Goal: Task Accomplishment & Management: Complete application form

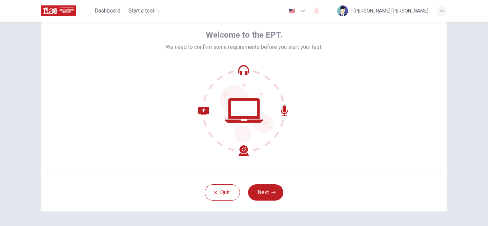
scroll to position [30, 0]
click at [271, 197] on button "Next" at bounding box center [265, 192] width 35 height 16
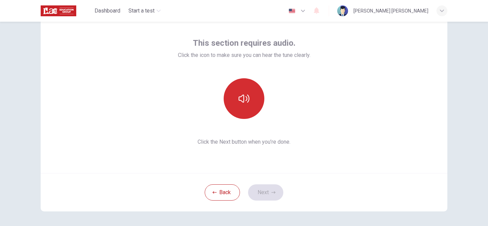
click at [242, 104] on button "button" at bounding box center [244, 98] width 41 height 41
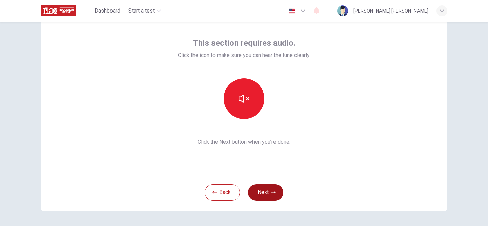
click at [270, 191] on button "Next" at bounding box center [265, 192] width 35 height 16
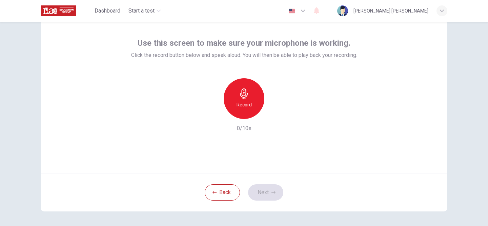
click at [230, 91] on div "Record" at bounding box center [244, 98] width 41 height 41
click at [276, 192] on button "Next" at bounding box center [265, 192] width 35 height 16
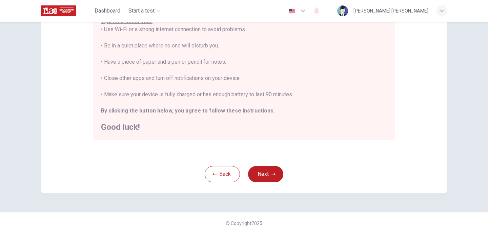
scroll to position [144, 0]
click at [275, 172] on icon "button" at bounding box center [274, 174] width 4 height 4
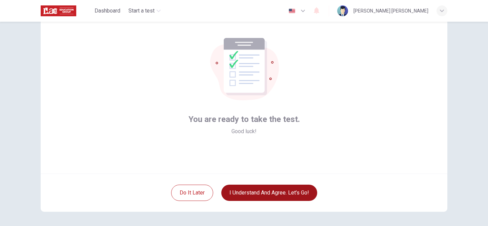
scroll to position [30, 0]
click at [266, 189] on button "I understand and agree. Let’s go!" at bounding box center [269, 192] width 96 height 16
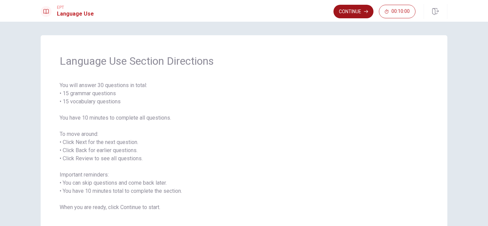
click at [346, 9] on button "Continue" at bounding box center [354, 12] width 40 height 14
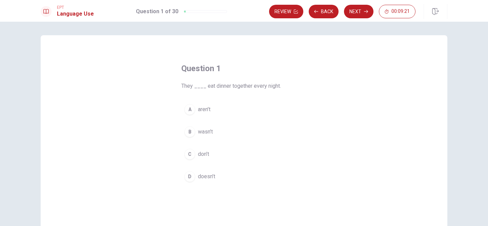
click at [199, 154] on span "don’t" at bounding box center [203, 154] width 11 height 8
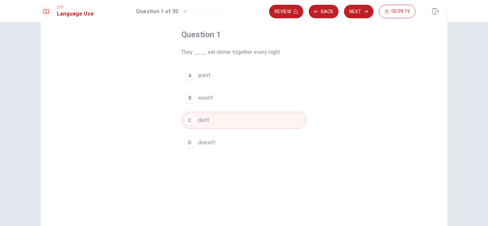
scroll to position [35, 0]
click at [353, 18] on button "Next" at bounding box center [359, 12] width 30 height 14
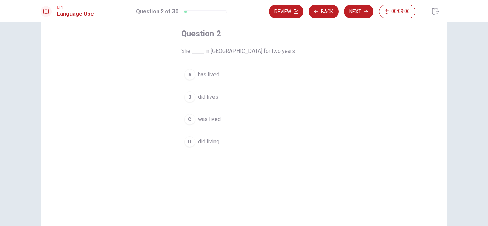
click at [213, 74] on span "has lived" at bounding box center [208, 75] width 21 height 8
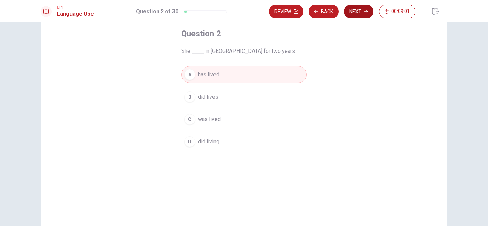
click at [357, 15] on button "Next" at bounding box center [359, 12] width 30 height 14
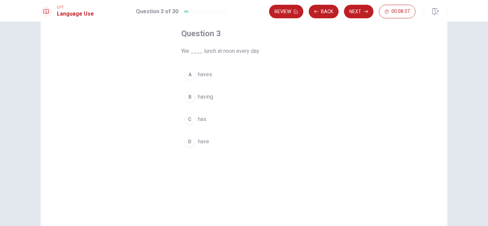
click at [202, 144] on span "have" at bounding box center [203, 142] width 11 height 8
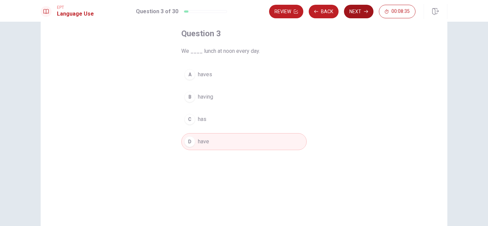
click at [360, 11] on button "Next" at bounding box center [359, 12] width 30 height 14
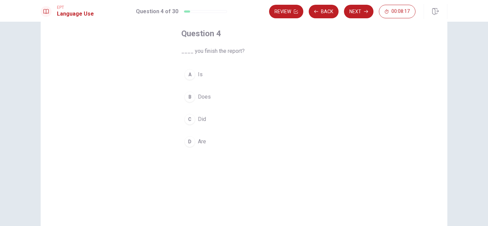
click at [201, 120] on span "Did" at bounding box center [202, 119] width 8 height 8
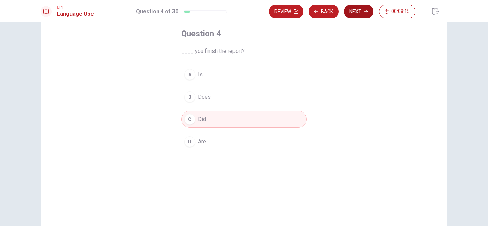
click at [362, 10] on button "Next" at bounding box center [359, 12] width 30 height 14
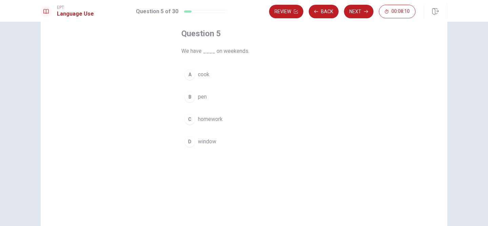
click at [212, 121] on span "homework" at bounding box center [210, 119] width 25 height 8
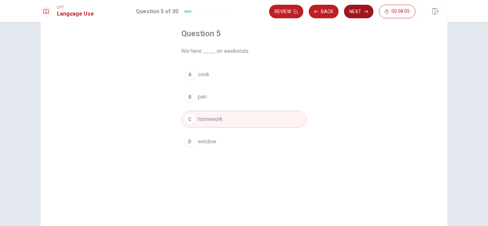
click at [357, 12] on button "Next" at bounding box center [359, 12] width 30 height 14
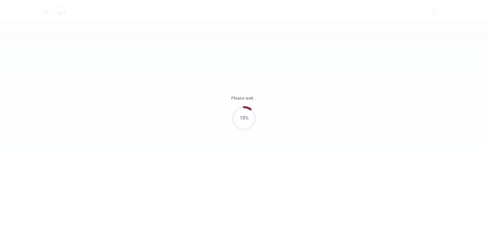
scroll to position [0, 0]
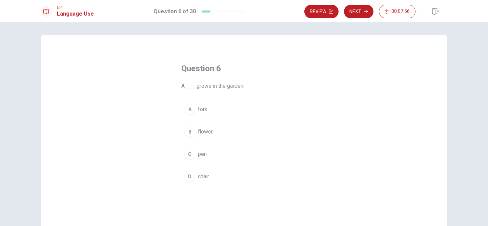
click at [206, 132] on span "flower" at bounding box center [205, 132] width 15 height 8
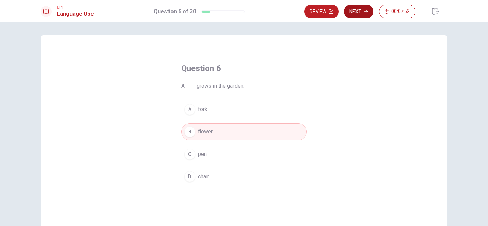
click at [365, 11] on icon "button" at bounding box center [366, 11] width 4 height 3
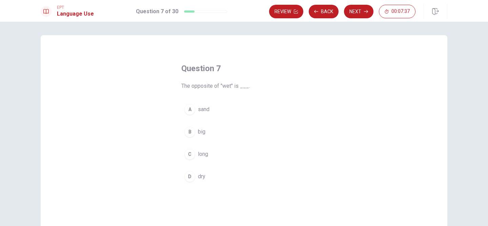
click at [201, 178] on span "dry" at bounding box center [201, 177] width 7 height 8
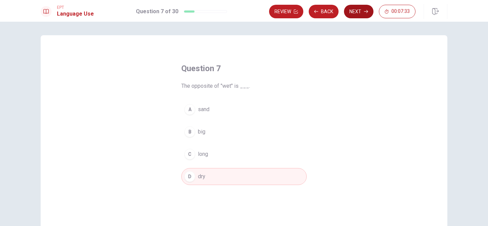
click at [355, 13] on button "Next" at bounding box center [359, 12] width 30 height 14
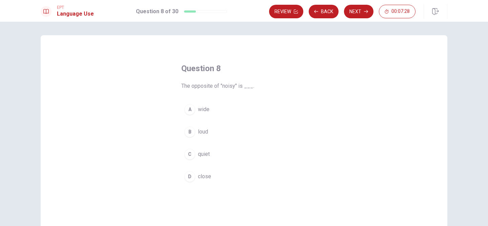
click at [204, 158] on button "C quiet" at bounding box center [243, 154] width 125 height 17
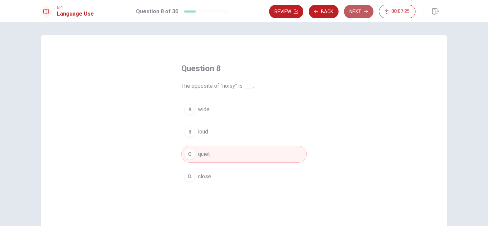
click at [354, 10] on button "Next" at bounding box center [359, 12] width 30 height 14
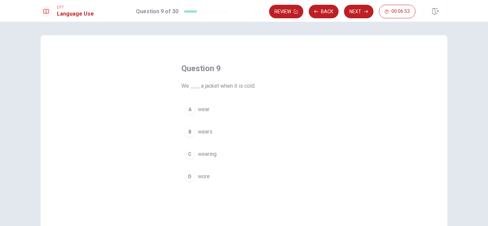
click at [200, 112] on span "wear" at bounding box center [204, 109] width 12 height 8
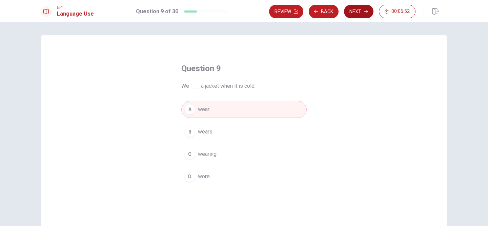
click at [355, 14] on button "Next" at bounding box center [359, 12] width 30 height 14
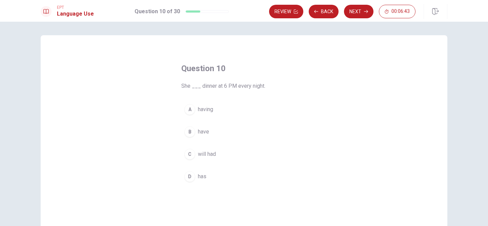
click at [200, 173] on span "has" at bounding box center [202, 177] width 8 height 8
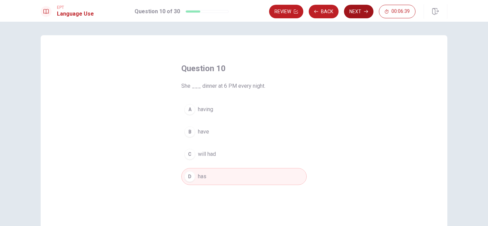
click at [354, 15] on button "Next" at bounding box center [359, 12] width 30 height 14
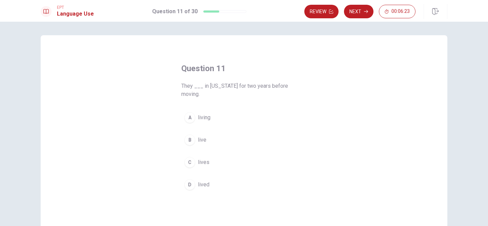
click at [196, 176] on button "D lived" at bounding box center [243, 184] width 125 height 17
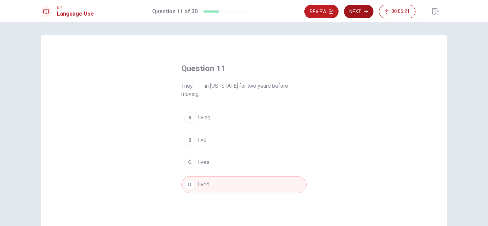
click at [365, 14] on button "Next" at bounding box center [359, 12] width 30 height 14
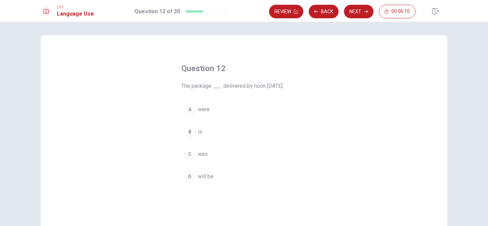
click at [203, 157] on span "was" at bounding box center [203, 154] width 10 height 8
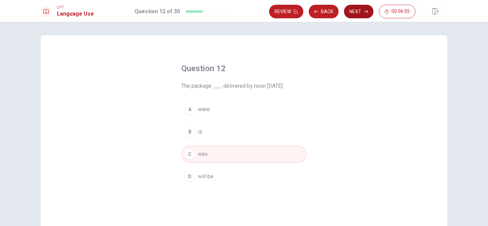
click at [362, 11] on button "Next" at bounding box center [359, 12] width 30 height 14
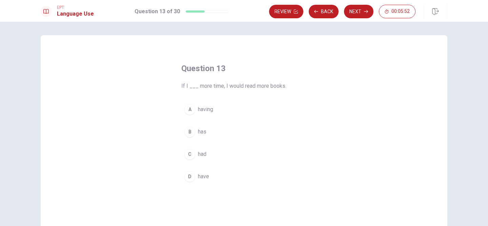
click at [204, 153] on span "had" at bounding box center [202, 154] width 8 height 8
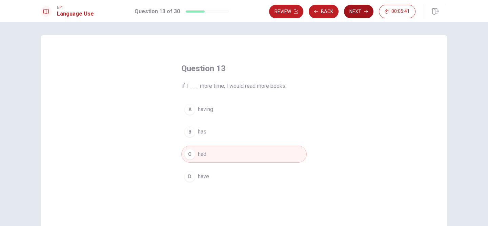
click at [361, 13] on button "Next" at bounding box center [359, 12] width 30 height 14
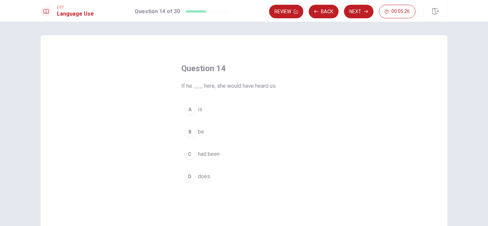
click at [200, 156] on span "had been" at bounding box center [209, 154] width 22 height 8
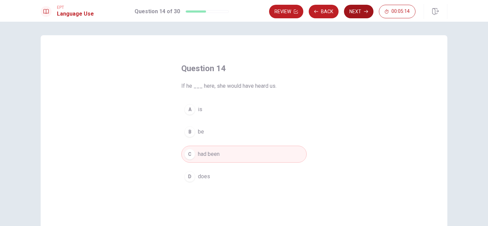
click at [361, 11] on button "Next" at bounding box center [359, 12] width 30 height 14
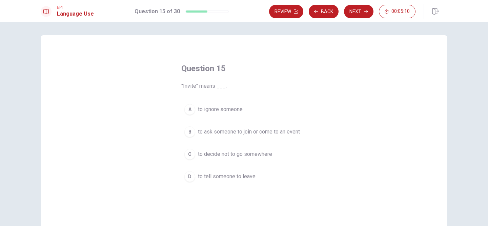
click at [244, 136] on span "to ask someone to join or come to an event" at bounding box center [249, 132] width 102 height 8
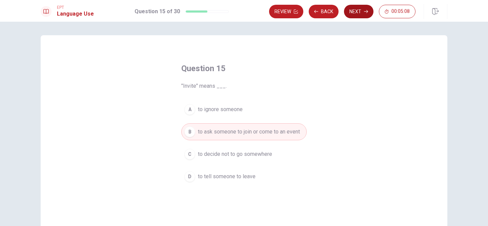
click at [360, 15] on button "Next" at bounding box center [359, 12] width 30 height 14
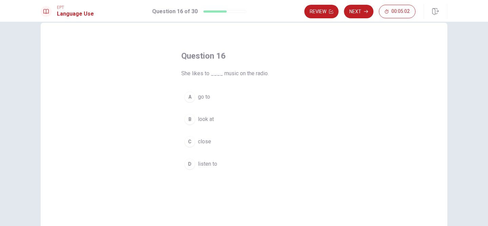
scroll to position [14, 0]
click at [202, 161] on span "listen to" at bounding box center [207, 163] width 19 height 8
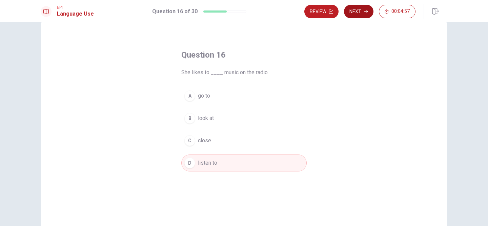
click at [358, 15] on button "Next" at bounding box center [359, 12] width 30 height 14
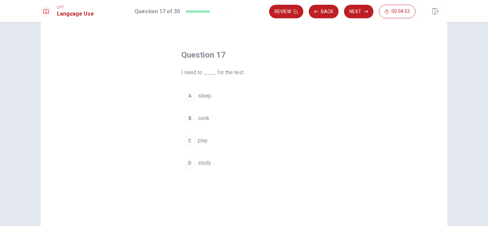
click at [203, 165] on span "study" at bounding box center [204, 163] width 13 height 8
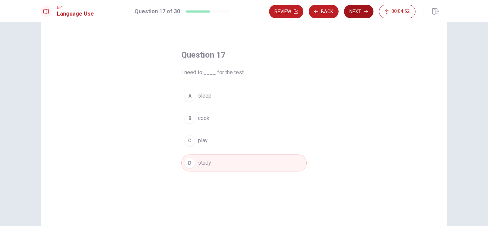
click at [363, 17] on button "Next" at bounding box center [359, 12] width 30 height 14
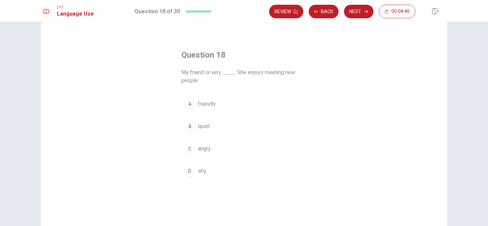
click at [215, 106] on span "friendly" at bounding box center [207, 104] width 18 height 8
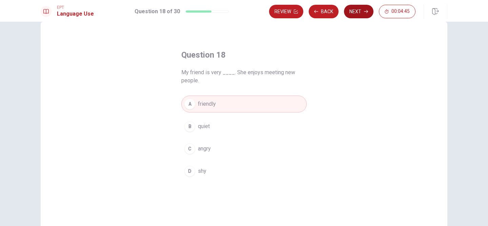
click at [356, 17] on button "Next" at bounding box center [359, 12] width 30 height 14
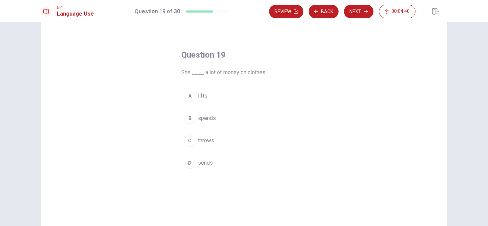
click at [211, 120] on span "spends" at bounding box center [207, 118] width 18 height 8
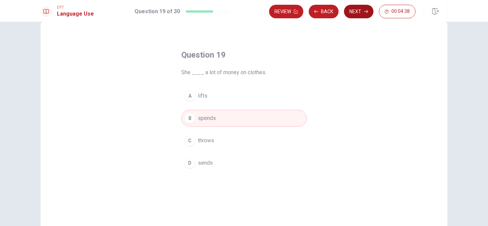
click at [358, 15] on button "Next" at bounding box center [359, 12] width 30 height 14
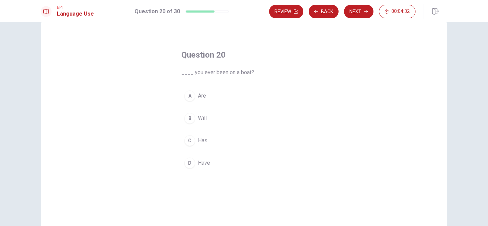
click at [201, 161] on span "Have" at bounding box center [204, 163] width 12 height 8
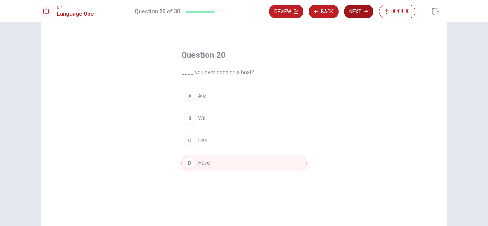
click at [353, 12] on button "Next" at bounding box center [359, 12] width 30 height 14
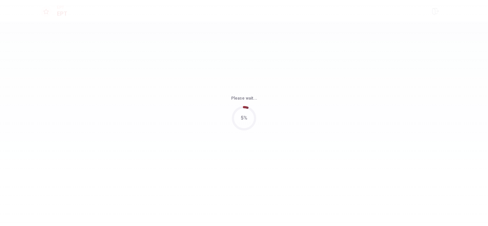
scroll to position [0, 0]
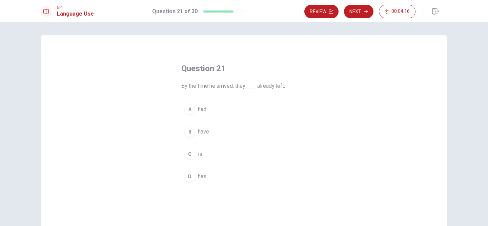
drag, startPoint x: 181, startPoint y: 86, endPoint x: 214, endPoint y: 87, distance: 32.2
click at [214, 87] on span "By the time he arrived, they ___ already left." at bounding box center [243, 86] width 125 height 8
drag, startPoint x: 214, startPoint y: 87, endPoint x: 191, endPoint y: 87, distance: 22.7
click at [191, 87] on span "By the time he arrived, they ___ already left." at bounding box center [243, 86] width 125 height 8
click at [194, 129] on div "B" at bounding box center [189, 131] width 11 height 11
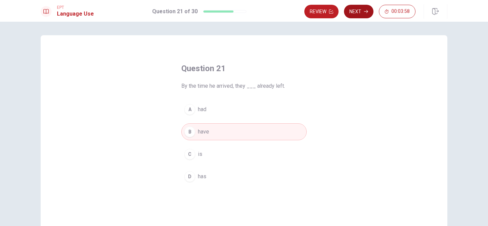
click at [357, 18] on button "Next" at bounding box center [359, 12] width 30 height 14
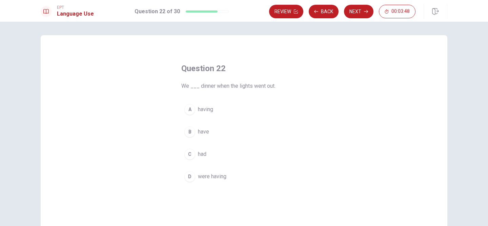
click at [192, 114] on div "A" at bounding box center [189, 109] width 11 height 11
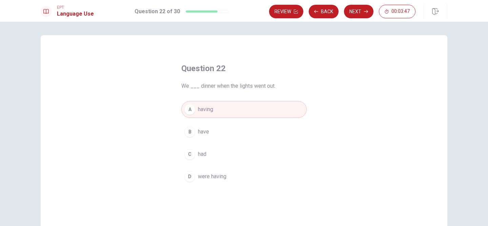
click at [192, 133] on div "B" at bounding box center [189, 131] width 11 height 11
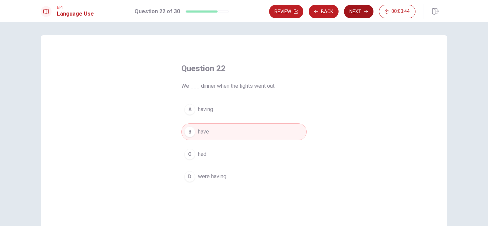
click at [359, 17] on button "Next" at bounding box center [359, 12] width 30 height 14
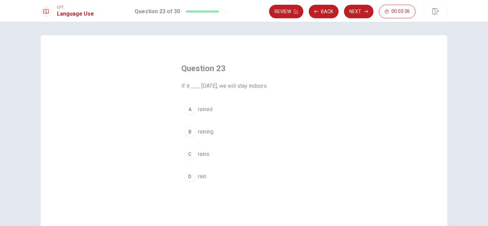
click at [190, 154] on div "C" at bounding box center [189, 154] width 11 height 11
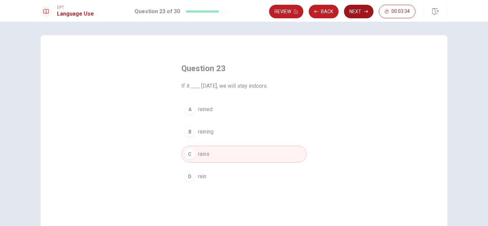
click at [356, 15] on button "Next" at bounding box center [359, 12] width 30 height 14
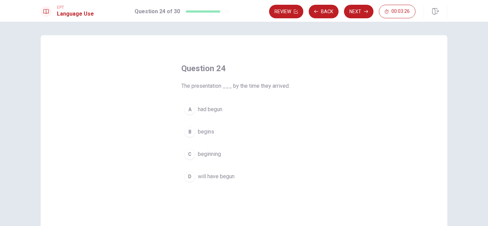
click at [203, 131] on span "begins" at bounding box center [206, 132] width 16 height 8
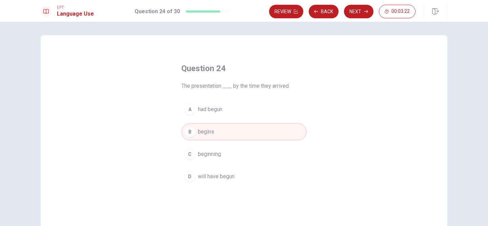
click at [220, 110] on span "had begun" at bounding box center [210, 109] width 24 height 8
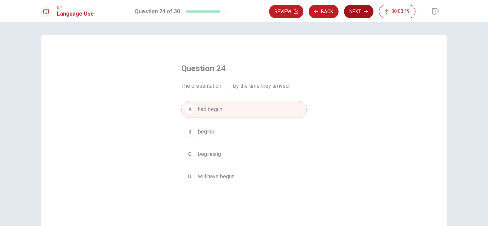
click at [355, 17] on button "Next" at bounding box center [359, 12] width 30 height 14
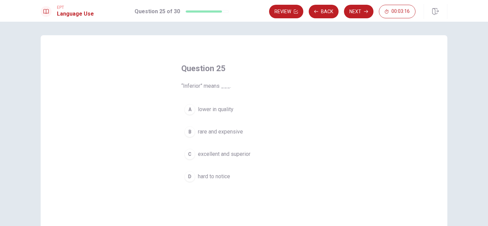
click at [220, 109] on span "lower in quality" at bounding box center [216, 109] width 36 height 8
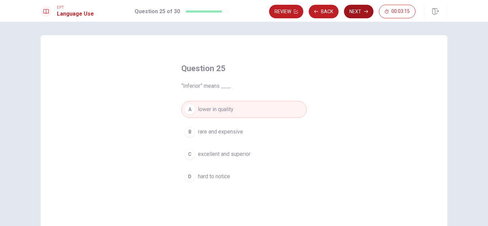
click at [356, 12] on button "Next" at bounding box center [359, 12] width 30 height 14
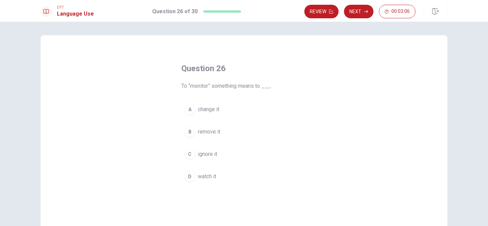
click at [214, 176] on span "watch it" at bounding box center [207, 177] width 18 height 8
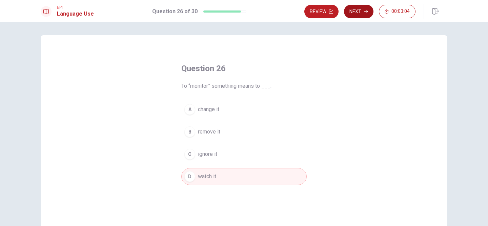
click at [361, 12] on button "Next" at bounding box center [359, 12] width 30 height 14
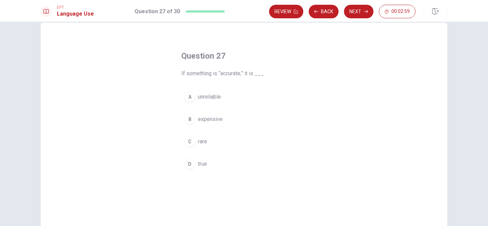
scroll to position [14, 0]
click at [203, 163] on span "true" at bounding box center [202, 162] width 9 height 8
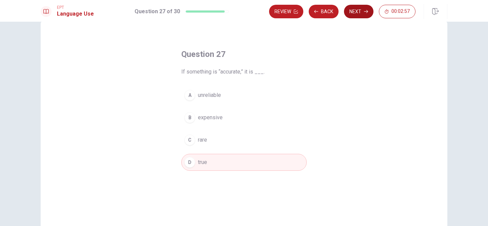
click at [360, 12] on button "Next" at bounding box center [359, 12] width 30 height 14
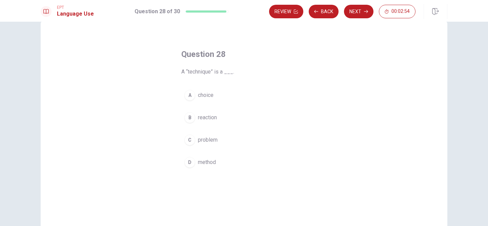
click at [212, 163] on span "method" at bounding box center [207, 162] width 18 height 8
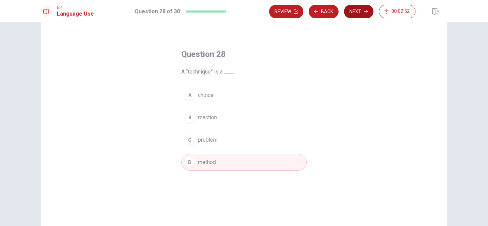
click at [351, 16] on button "Next" at bounding box center [359, 12] width 30 height 14
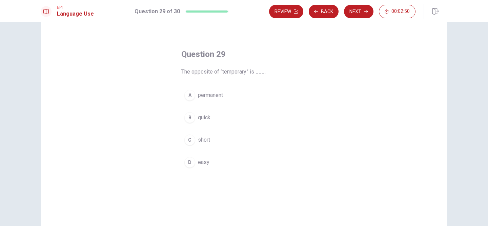
click at [218, 97] on span "permanent" at bounding box center [210, 95] width 25 height 8
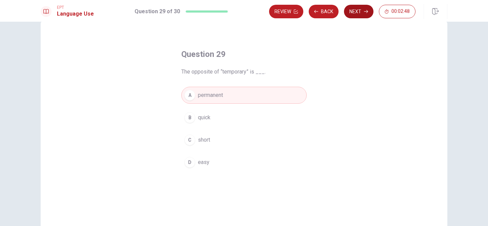
click at [353, 17] on button "Next" at bounding box center [359, 12] width 30 height 14
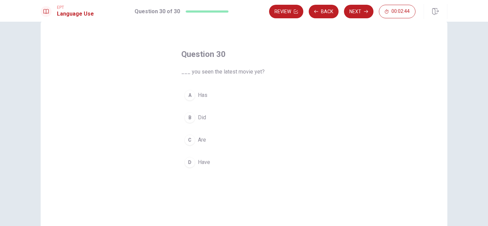
click at [202, 163] on span "Have" at bounding box center [204, 162] width 12 height 8
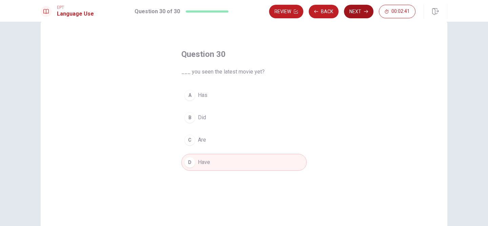
click at [358, 14] on button "Next" at bounding box center [359, 12] width 30 height 14
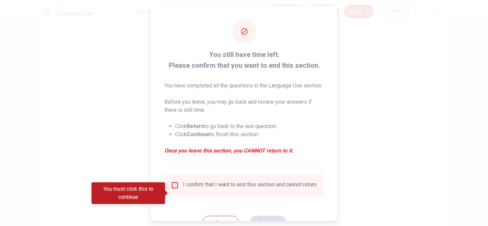
click at [173, 189] on input "You must click this to continue" at bounding box center [175, 185] width 8 height 8
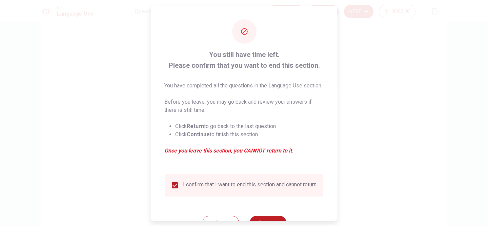
scroll to position [35, 0]
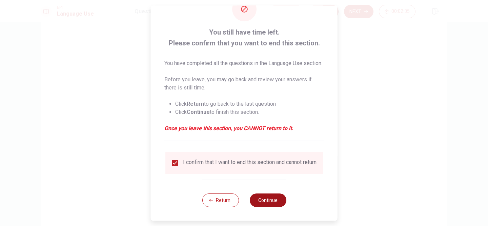
click at [273, 198] on button "Continue" at bounding box center [268, 201] width 37 height 14
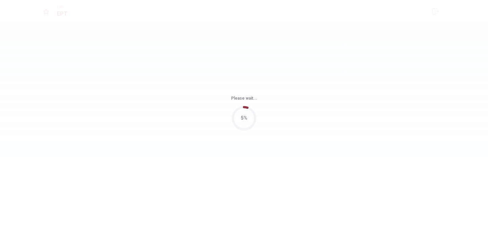
scroll to position [0, 0]
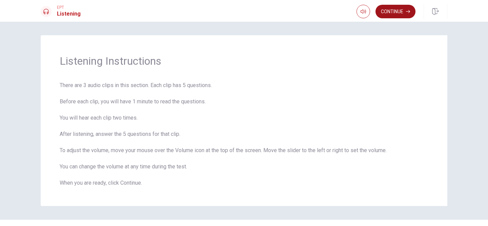
click at [394, 14] on button "Continue" at bounding box center [396, 12] width 40 height 14
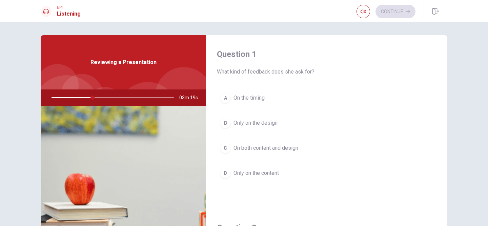
click at [229, 146] on div "C" at bounding box center [225, 148] width 11 height 11
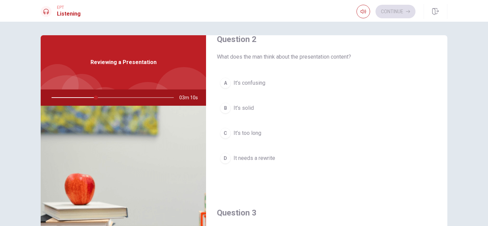
click at [248, 109] on span "It’s solid" at bounding box center [244, 108] width 20 height 8
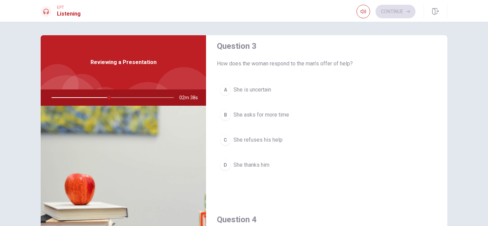
scroll to position [358, 0]
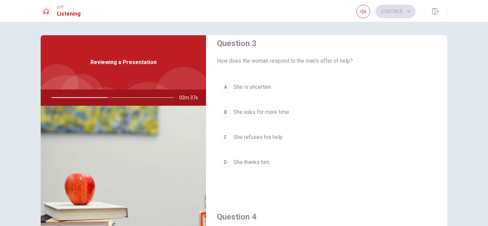
click at [255, 163] on span "She thanks him" at bounding box center [252, 162] width 36 height 8
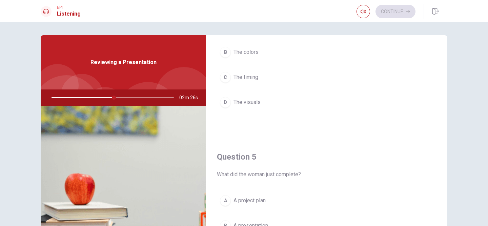
scroll to position [632, 0]
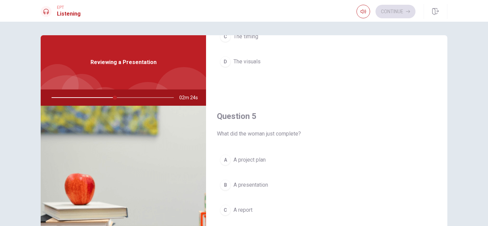
click at [241, 190] on button "B A presentation" at bounding box center [327, 185] width 220 height 17
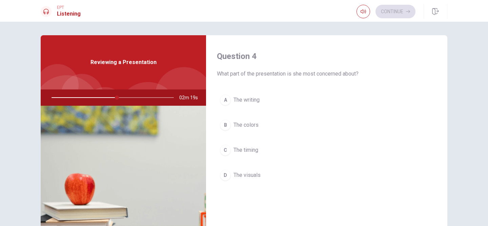
scroll to position [517, 0]
click at [227, 174] on div "D" at bounding box center [225, 176] width 11 height 11
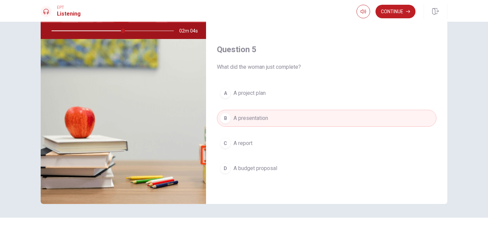
scroll to position [80, 0]
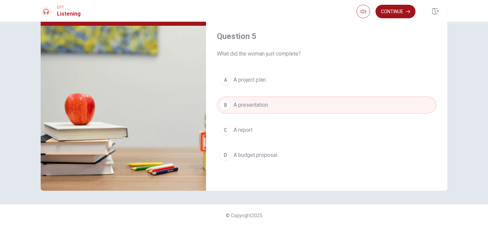
click at [398, 13] on button "Continue" at bounding box center [396, 12] width 40 height 14
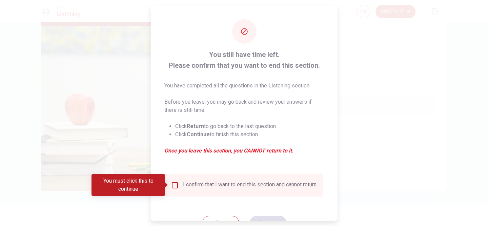
click at [175, 187] on input "You must click this to continue" at bounding box center [175, 185] width 8 height 8
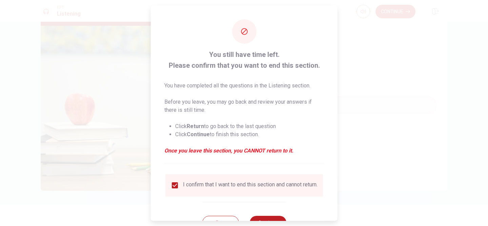
scroll to position [27, 0]
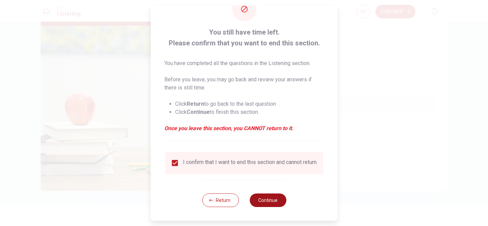
click at [262, 200] on button "Continue" at bounding box center [268, 201] width 37 height 14
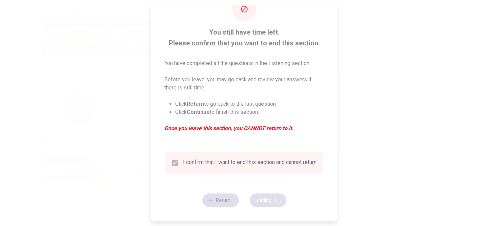
type input "61"
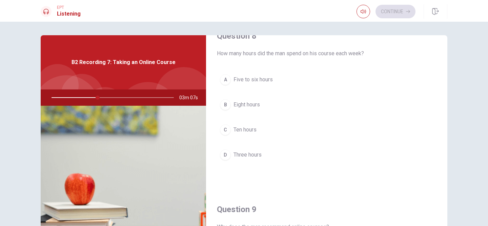
scroll to position [359, 0]
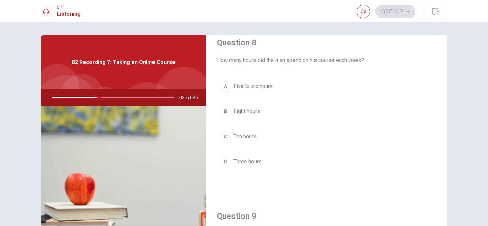
click at [260, 87] on span "Five to six hours" at bounding box center [253, 86] width 39 height 8
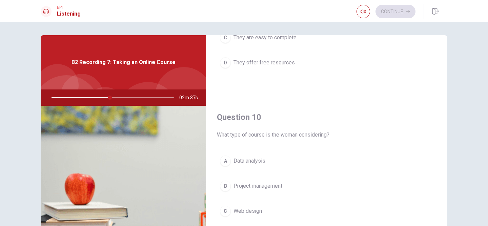
scroll to position [632, 0]
click at [249, 158] on span "Data analysis" at bounding box center [250, 160] width 32 height 8
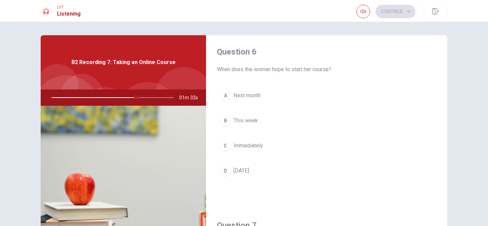
scroll to position [0, 0]
click at [250, 100] on span "Next month" at bounding box center [247, 98] width 27 height 8
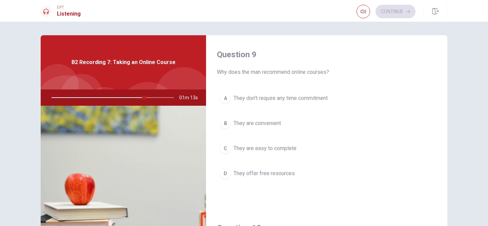
scroll to position [520, 0]
click at [310, 96] on span "They don’t require any time commitment" at bounding box center [281, 99] width 94 height 8
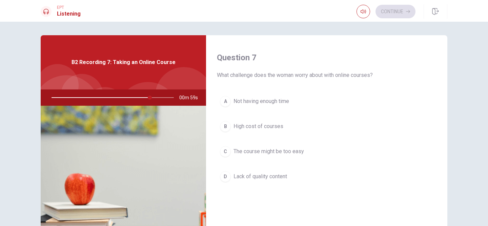
scroll to position [169, 0]
click at [279, 176] on span "Lack of quality content" at bounding box center [261, 178] width 54 height 8
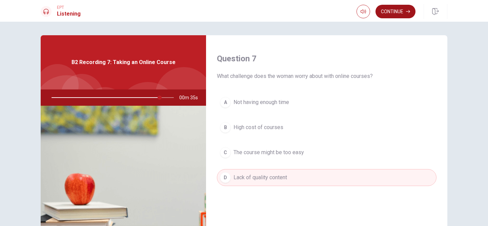
click at [390, 15] on button "Continue" at bounding box center [396, 12] width 40 height 14
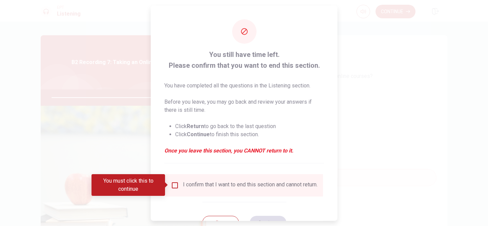
click at [175, 188] on input "You must click this to continue" at bounding box center [175, 185] width 8 height 8
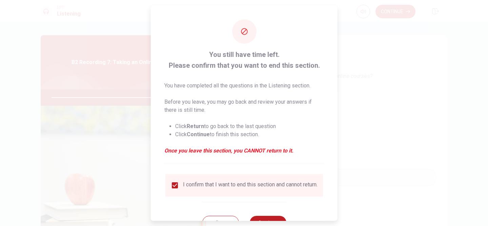
scroll to position [27, 0]
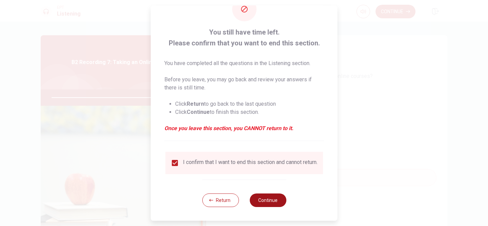
click at [265, 201] on button "Continue" at bounding box center [268, 201] width 37 height 14
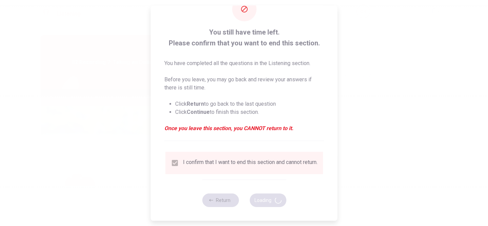
type input "90"
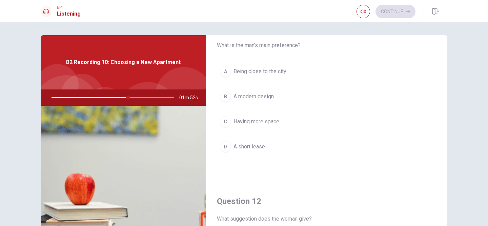
scroll to position [0, 0]
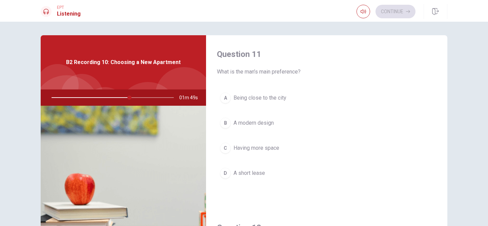
click at [268, 149] on span "Having more space" at bounding box center [257, 148] width 46 height 8
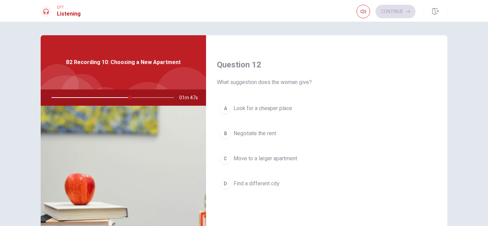
scroll to position [162, 0]
click at [257, 139] on button "B Negotiate the rent" at bounding box center [327, 134] width 220 height 17
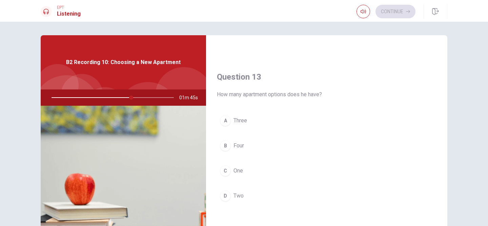
scroll to position [324, 0]
click at [238, 195] on span "Two" at bounding box center [239, 197] width 10 height 8
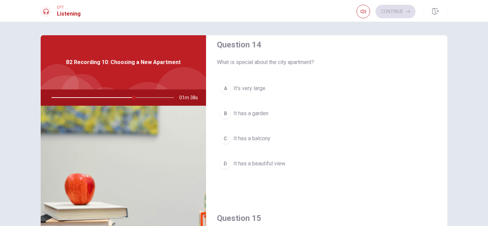
scroll to position [515, 0]
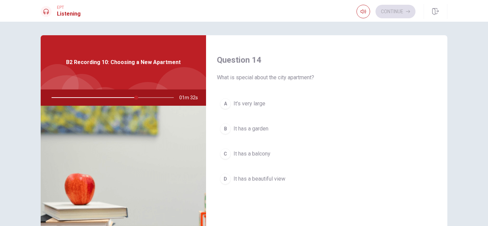
click at [259, 153] on span "It has a balcony" at bounding box center [252, 154] width 37 height 8
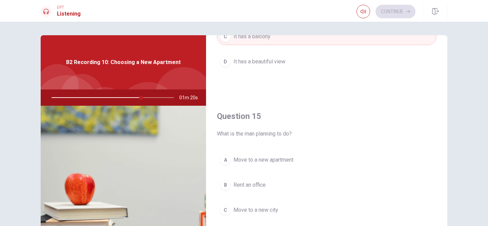
scroll to position [631, 0]
click at [288, 158] on span "Move to a new apartment" at bounding box center [264, 161] width 60 height 8
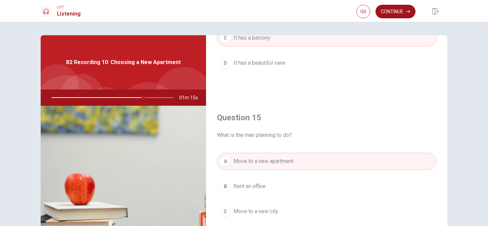
click at [398, 18] on button "Continue" at bounding box center [396, 12] width 40 height 14
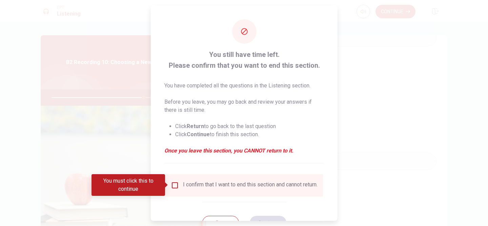
click at [172, 184] on input "You must click this to continue" at bounding box center [175, 185] width 8 height 8
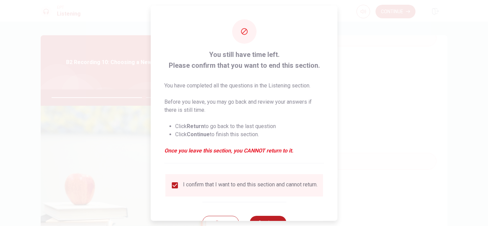
scroll to position [27, 0]
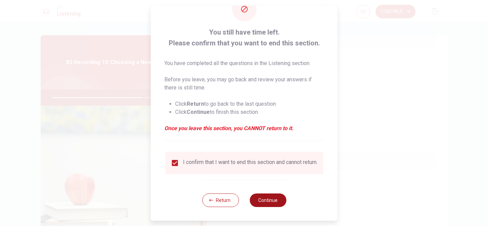
click at [270, 201] on button "Continue" at bounding box center [268, 201] width 37 height 14
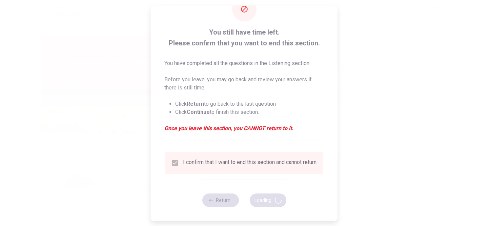
type input "77"
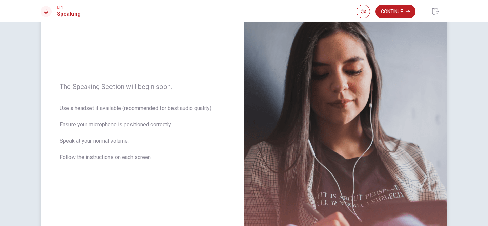
scroll to position [0, 0]
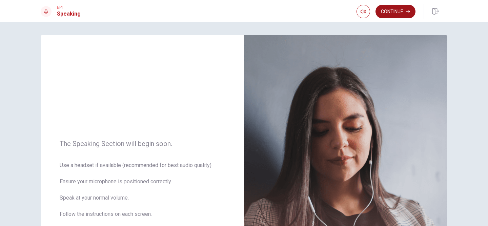
click at [396, 11] on button "Continue" at bounding box center [396, 12] width 40 height 14
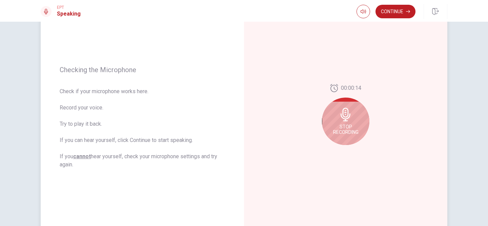
scroll to position [64, 0]
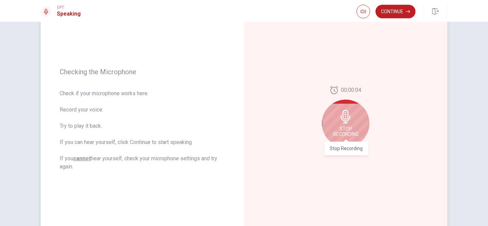
click at [343, 129] on span "Stop Recording" at bounding box center [345, 131] width 25 height 11
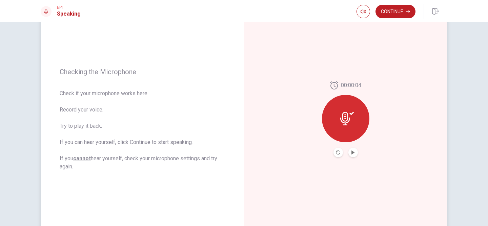
click at [356, 152] on button "Play Audio" at bounding box center [353, 152] width 9 height 9
click at [392, 16] on button "Continue" at bounding box center [396, 12] width 40 height 14
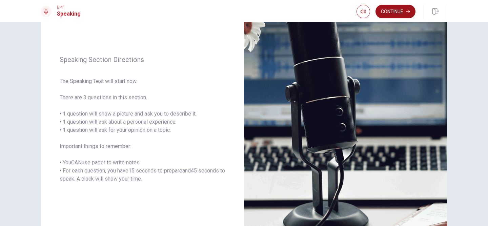
click at [391, 13] on button "Continue" at bounding box center [396, 12] width 40 height 14
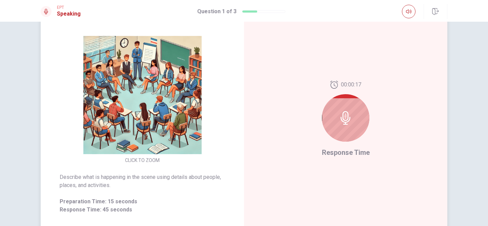
click at [331, 120] on div at bounding box center [345, 117] width 47 height 47
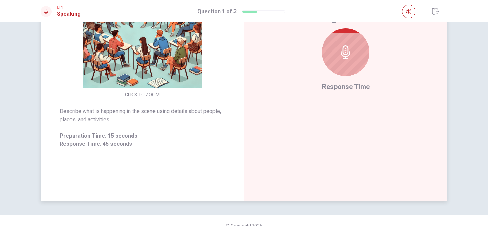
scroll to position [137, 0]
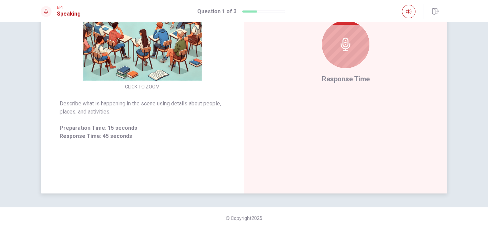
click at [355, 49] on div at bounding box center [345, 44] width 47 height 47
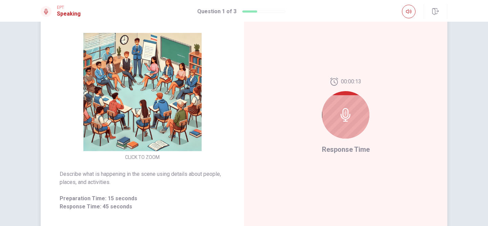
scroll to position [64, 0]
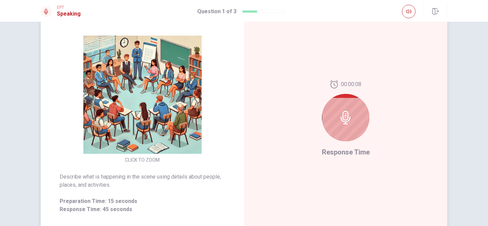
click at [350, 127] on div at bounding box center [345, 117] width 47 height 47
click at [129, 75] on img at bounding box center [142, 95] width 130 height 118
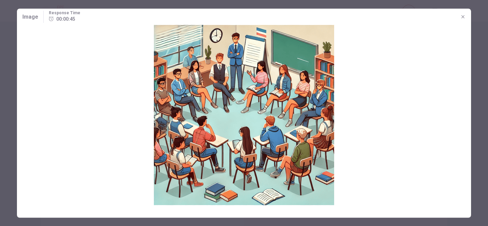
click at [464, 17] on icon "button" at bounding box center [463, 16] width 3 height 3
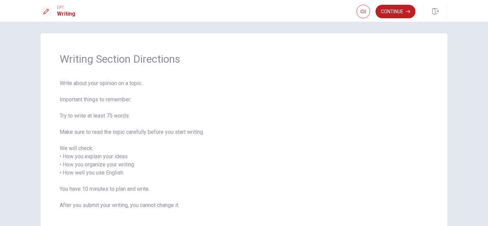
scroll to position [0, 0]
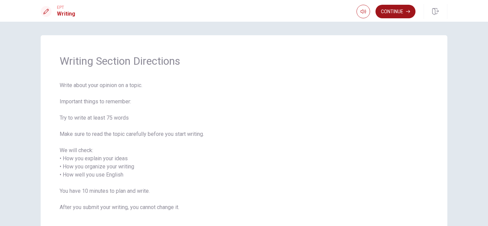
click at [390, 13] on button "Continue" at bounding box center [396, 12] width 40 height 14
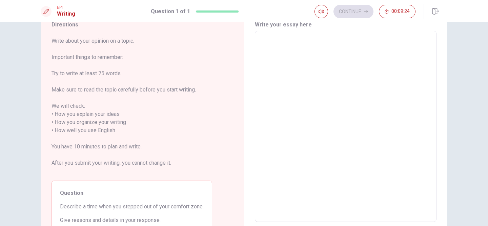
scroll to position [26, 0]
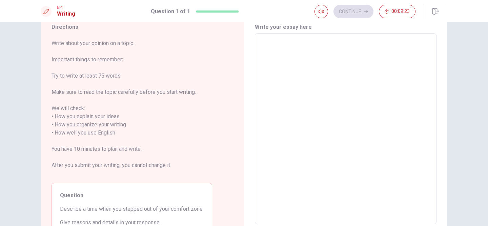
click at [291, 88] on textarea at bounding box center [346, 129] width 172 height 180
type textarea "i"
type textarea "x"
type textarea "i"
type textarea "x"
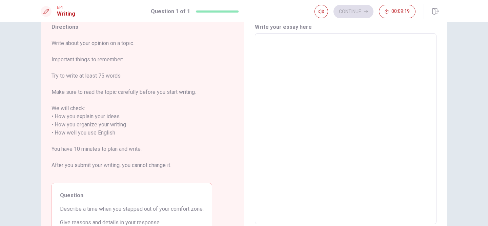
type textarea "I"
type textarea "x"
type textarea "I'"
type textarea "x"
type textarea "I'v"
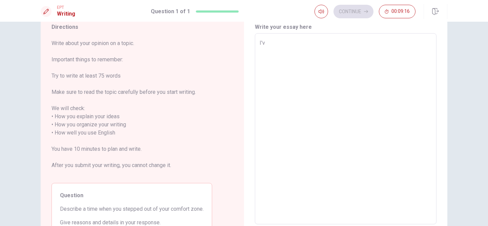
type textarea "x"
type textarea "I've"
type textarea "x"
type textarea "I've"
type textarea "x"
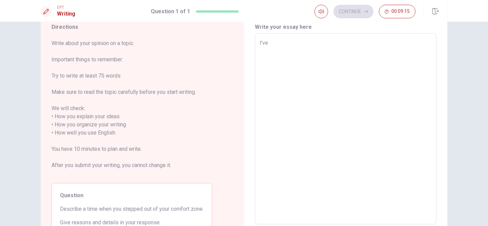
type textarea "I've a"
type textarea "x"
type textarea "I've al"
type textarea "x"
type textarea "I've alw"
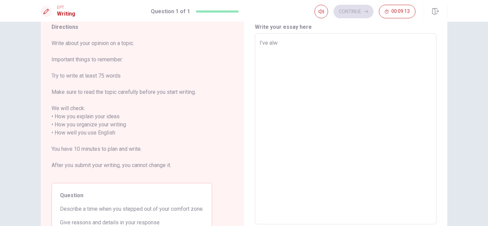
type textarea "x"
type textarea "I've alwa"
type textarea "x"
type textarea "I've alway"
type textarea "x"
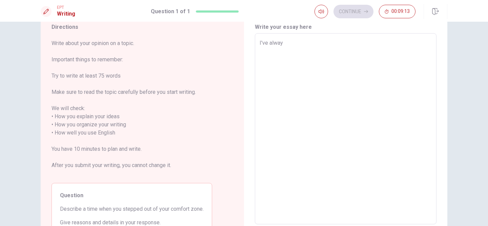
type textarea "I've always"
type textarea "x"
type textarea "I've always"
type textarea "x"
type textarea "I've always w"
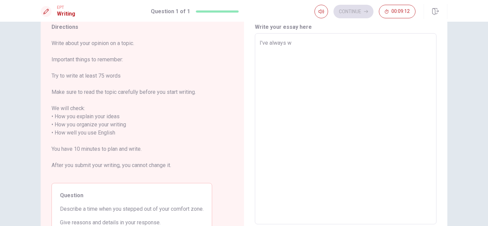
type textarea "x"
type textarea "I've always wa"
type textarea "x"
type textarea "I've always wan"
type textarea "x"
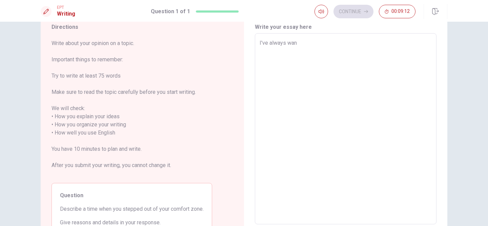
type textarea "I've always want"
type textarea "x"
type textarea "I've always wante"
type textarea "x"
type textarea "I've always wanted"
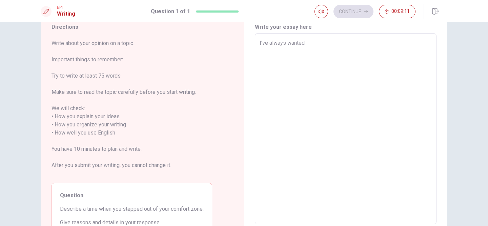
type textarea "x"
type textarea "I've always wanted"
type textarea "x"
type textarea "I've always wanted o"
type textarea "x"
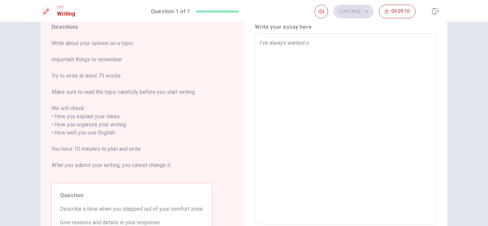
type textarea "I've always wanted"
type textarea "x"
type textarea "I've always wanted t"
type textarea "x"
type textarea "I've always wanted to"
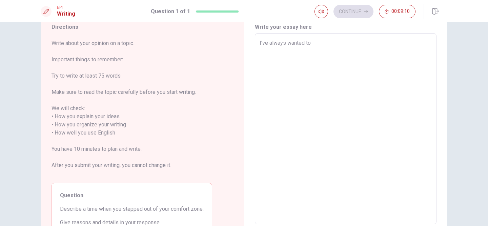
type textarea "x"
type textarea "I've always wanted to"
type textarea "x"
type textarea "I've always wanted to h"
type textarea "x"
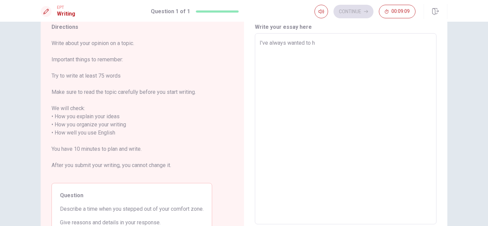
type textarea "I've always wanted to ha"
type textarea "x"
type textarea "I've always wanted to hae"
type textarea "x"
type textarea "I've always wanted to ha"
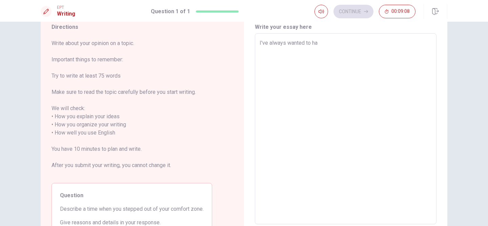
type textarea "x"
type textarea "I've always wanted to hav"
type textarea "x"
type textarea "I've always wanted to have"
type textarea "x"
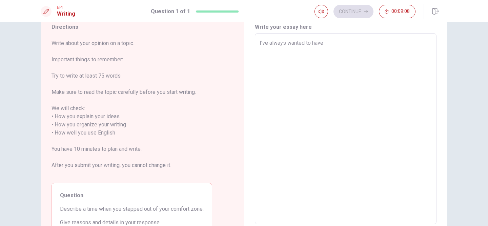
type textarea "I've always wanted to have"
type textarea "x"
type textarea "I've always wanted to have a"
type textarea "x"
type textarea "I've always wanted to have a"
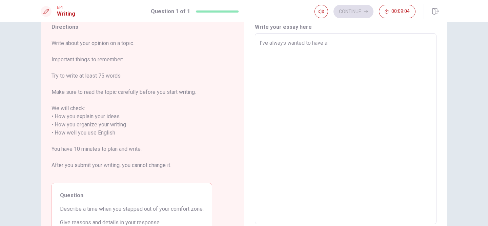
type textarea "x"
type textarea "I've always wanted to have a e"
type textarea "x"
type textarea "I've always wanted to have a ex"
type textarea "x"
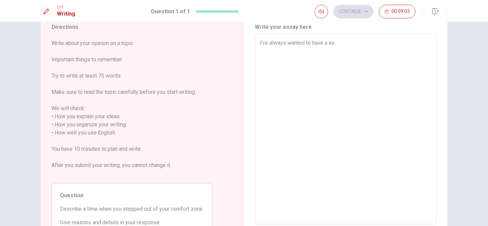
type textarea "I've always wanted to have a exp"
type textarea "x"
type textarea "I've always wanted to have a expe"
type textarea "x"
type textarea "I've always wanted to have a exper"
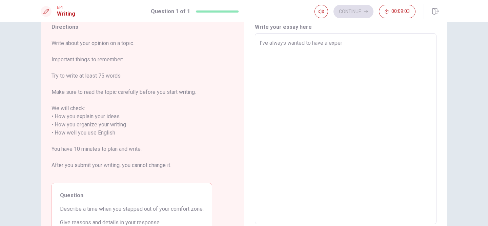
type textarea "x"
type textarea "I've always wanted to have a experi"
type textarea "x"
type textarea "I've always wanted to have a experie"
type textarea "x"
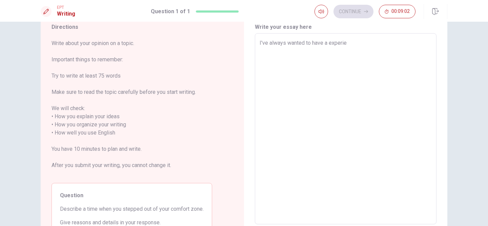
type textarea "I've always wanted to have a experien"
type textarea "x"
type textarea "I've always wanted to have a experienc"
type textarea "x"
type textarea "I've always wanted to have a experience"
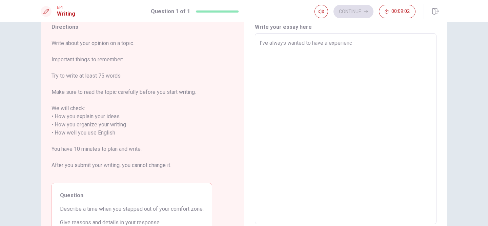
type textarea "x"
type textarea "I've always wanted to have a experience"
type textarea "x"
type textarea "I've always wanted to have a experience a"
type textarea "x"
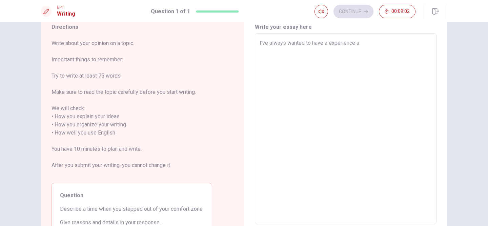
type textarea "I've always wanted to have a experience al"
type textarea "x"
type textarea "I've always wanted to have a experience alo"
type textarea "x"
type textarea "I've always wanted to have a experience alon"
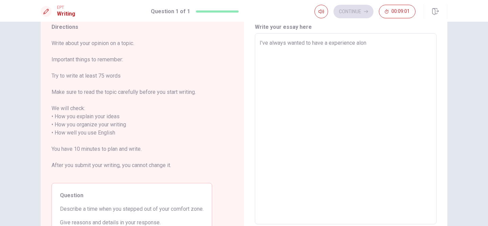
type textarea "x"
type textarea "I've always wanted to have a experience alone"
type textarea "x"
type textarea "I've always wanted to have a experience alone"
type textarea "x"
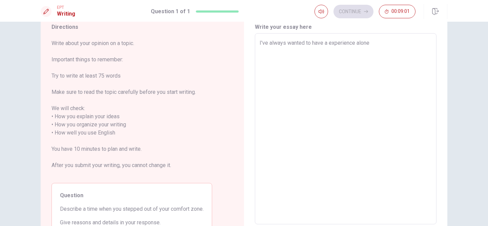
type textarea "I've always wanted to have a experience alone i"
type textarea "x"
type textarea "I've always wanted to have a experience alone in"
type textarea "x"
type textarea "I've always wanted to have a experience alone in"
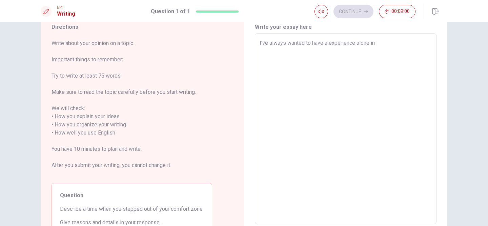
type textarea "x"
type textarea "I've always wanted to have a experience alone in a"
type textarea "x"
type textarea "I've always wanted to have a experience alone in an"
type textarea "x"
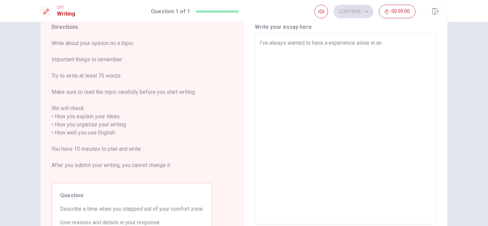
type textarea "I've always wanted to have a experience alone in ano"
type textarea "x"
type textarea "I've always wanted to have a experience alone in anot"
type textarea "x"
type textarea "I've always wanted to have a experience alone in [GEOGRAPHIC_DATA]"
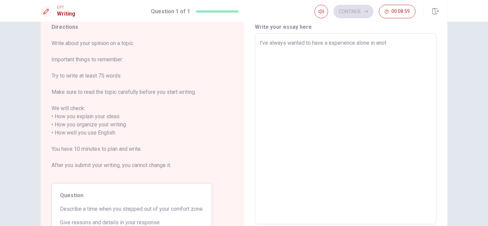
type textarea "x"
type textarea "I've always wanted to have a experience alone in anothe"
type textarea "x"
type textarea "I've always wanted to have a experience alone in another"
type textarea "x"
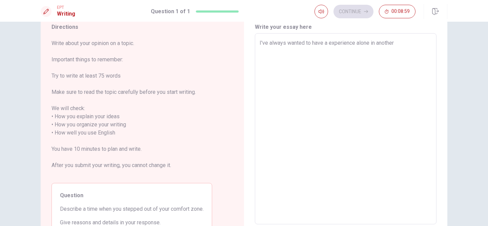
type textarea "I've always wanted to have a experience alone in another"
type textarea "x"
type textarea "I've always wanted to have a experience alone in another c"
type textarea "x"
type textarea "I've always wanted to have a experience alone in another co"
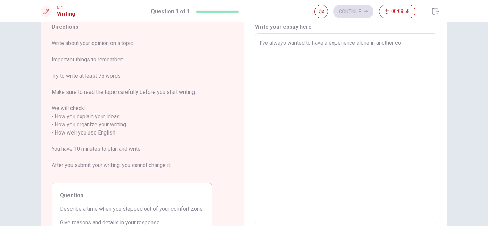
type textarea "x"
type textarea "I've always wanted to have a experience alone in another cou"
type textarea "x"
type textarea "I've always wanted to have a experience alone in another coun"
type textarea "x"
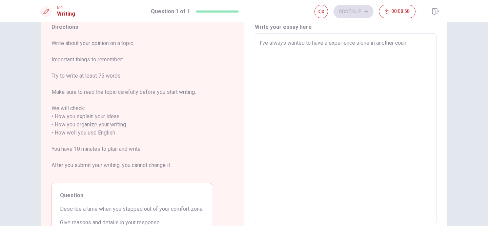
type textarea "I've always wanted to have a experience alone in another count"
type textarea "x"
type textarea "I've always wanted to have a experience alone in another countr"
type textarea "x"
type textarea "I've always wanted to have a experience alone in another country"
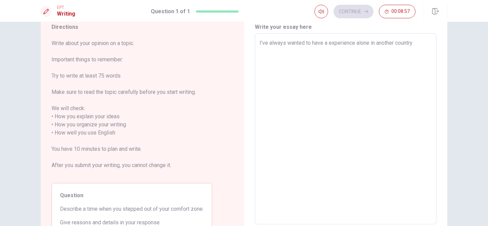
type textarea "x"
type textarea "I've always wanted to have a experience alone in another country"
type textarea "x"
type textarea "I've always wanted to have a experience alone in another country a"
type textarea "x"
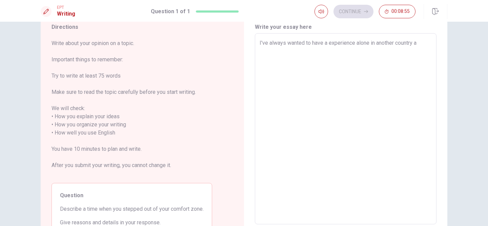
type textarea "I've always wanted to have a experience alone in another country"
type textarea "x"
type textarea "I've always wanted to have a experience alone in another country"
type textarea "x"
type textarea "I've always wanted to have a experience alone in another country."
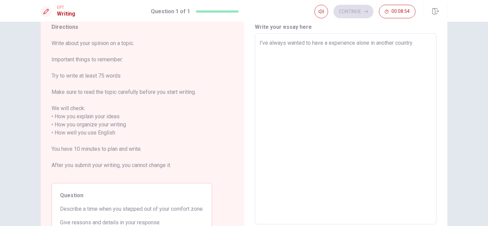
type textarea "x"
type textarea "I've always wanted to have a experience alone in another country."
type textarea "x"
type textarea "I've always wanted to have a experience alone in another country. N"
type textarea "x"
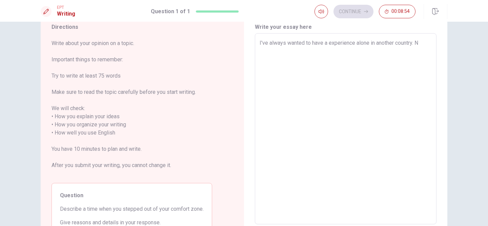
type textarea "I've always wanted to have a experience alone in another country. No"
type textarea "x"
type textarea "I've always wanted to have a experience alone in another country. Now"
type textarea "x"
type textarea "I've always wanted to have a experience alone in another country. Now,"
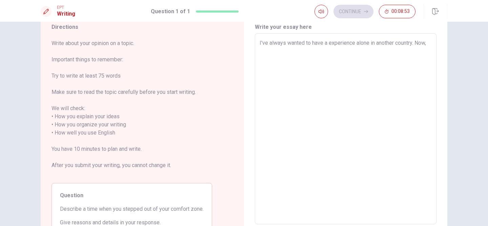
type textarea "x"
type textarea "I've always wanted to have a experience alone in another country. Now,"
type textarea "x"
type textarea "I've always wanted to have a experience alone in another country. Now, w"
type textarea "x"
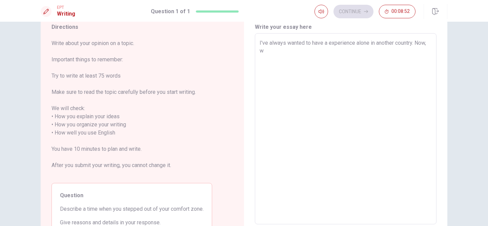
type textarea "I've always wanted to have a experience alone in another country. Now, wi"
type textarea "x"
type textarea "I've always wanted to have a experience alone in another country. Now, wit"
type textarea "x"
type textarea "I've always wanted to have a experience alone in another country. Now, with"
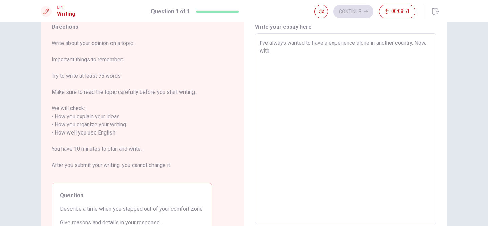
type textarea "x"
type textarea "I've always wanted to have a experience alone in another country. Now, with"
type textarea "x"
type textarea "I've always wanted to have a experience alone in another country. Now, with"
type textarea "x"
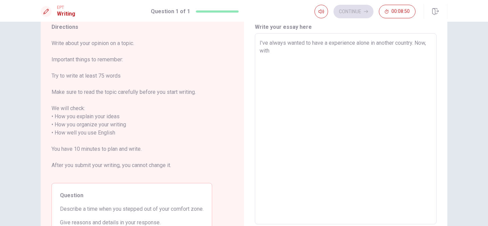
type textarea "I've always wanted to have a experience alone in another country. Now, wit"
type textarea "x"
type textarea "I've always wanted to have a experience alone in another country. Now, wi"
type textarea "x"
type textarea "I've always wanted to have a experience alone in another country. Now, w"
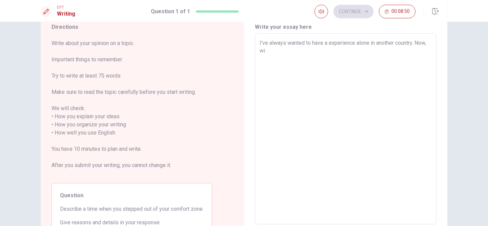
type textarea "x"
type textarea "I've always wanted to have a experience alone in another country. Now,"
type textarea "x"
type textarea "I've always wanted to have a experience alone in another country. Now,"
type textarea "x"
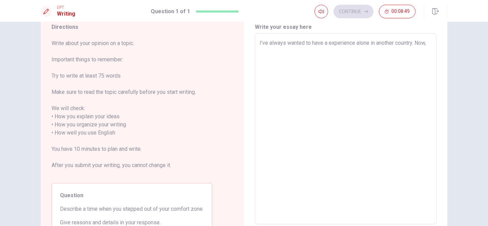
type textarea "I've always wanted to have a experience alone in another country. Now"
type textarea "x"
type textarea "I've always wanted to have a experience alone in another country. Now"
type textarea "x"
type textarea "I've always wanted to have a experience alone in another country. Now I"
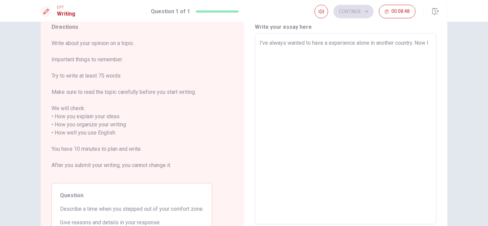
type textarea "x"
type textarea "I've always wanted to have a experience alone in another country. Now Im"
type textarea "x"
type textarea "I've always wanted to have a experience alone in another country. Now Im'"
type textarea "x"
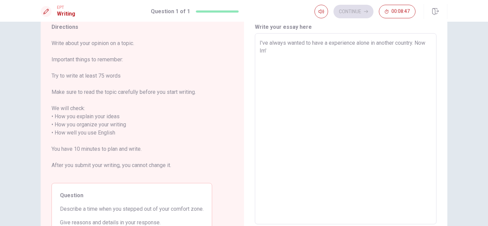
type textarea "I've always wanted to have a experience alone in another country. Now Im'm"
type textarea "x"
type textarea "I've always wanted to have a experience alone in another country. Now Im'"
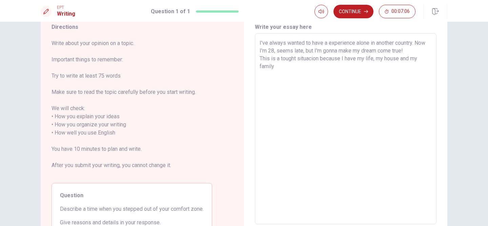
click at [402, 59] on textarea "I've always wanted to have a experience alone in another country. Now I'm 28, s…" at bounding box center [346, 129] width 172 height 180
click at [430, 59] on textarea "I've always wanted to have a experience alone in another country. Now I'm 28, s…" at bounding box center [346, 129] width 172 height 180
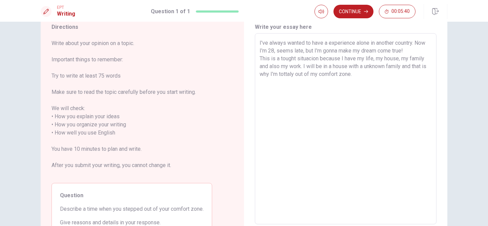
click at [407, 67] on textarea "I've always wanted to have a experience alone in another country. Now I'm 28, s…" at bounding box center [346, 129] width 172 height 180
click at [392, 52] on textarea "I've always wanted to have a experience alone in another country. Now I'm 28, s…" at bounding box center [346, 129] width 172 height 180
click at [313, 60] on textarea "I've always wanted to have a experience alone in another country. Now I'm 28, s…" at bounding box center [346, 129] width 172 height 180
click at [357, 12] on button "Continue" at bounding box center [354, 12] width 40 height 14
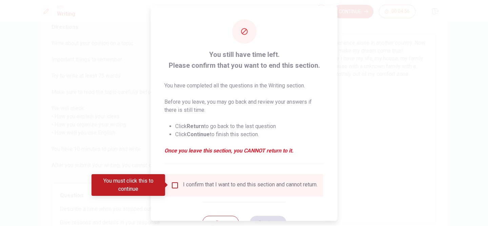
click at [173, 184] on input "You must click this to continue" at bounding box center [175, 185] width 8 height 8
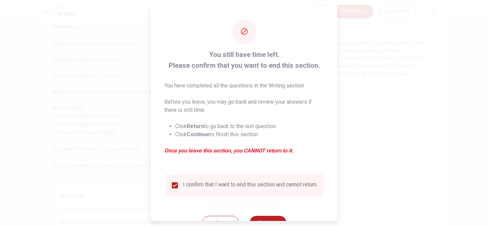
scroll to position [27, 0]
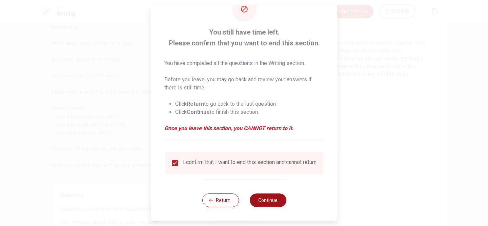
click at [260, 200] on button "Continue" at bounding box center [268, 201] width 37 height 14
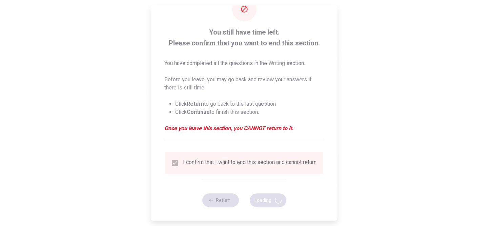
scroll to position [0, 0]
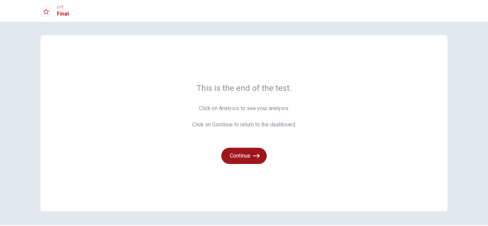
click at [253, 158] on button "Continue" at bounding box center [243, 156] width 45 height 16
